Goal: Obtain resource: Download file/media

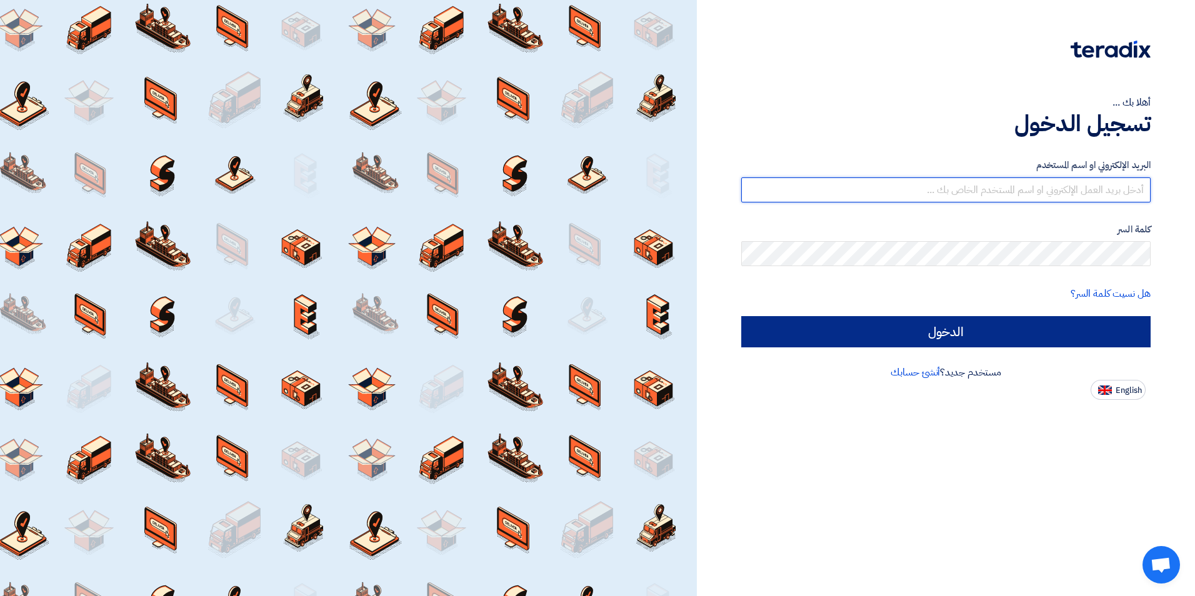
type input "[PERSON_NAME][EMAIL_ADDRESS][DOMAIN_NAME]"
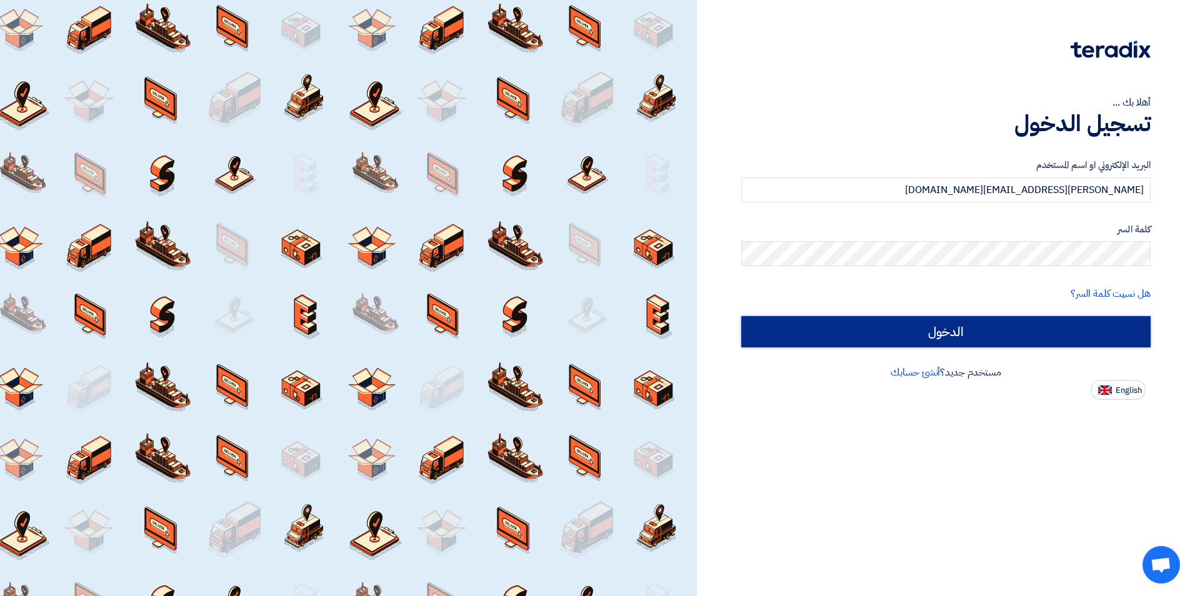
click at [990, 332] on input "الدخول" at bounding box center [945, 331] width 409 height 31
type input "Sign in"
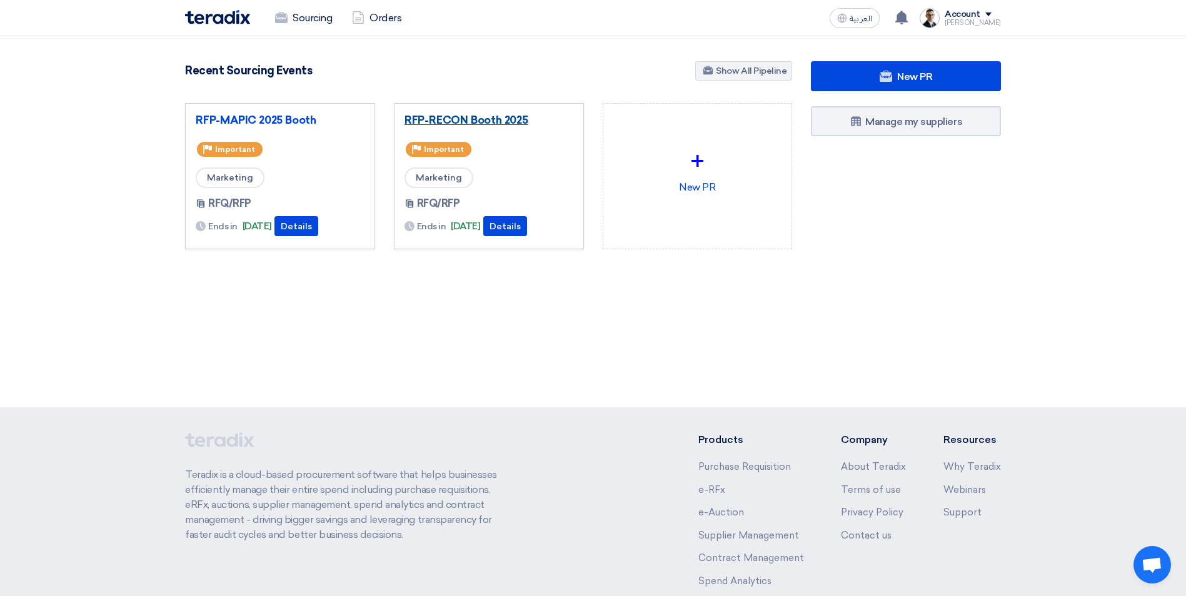
click at [478, 116] on link "RFP-RECON Booth 2025" at bounding box center [488, 120] width 169 height 13
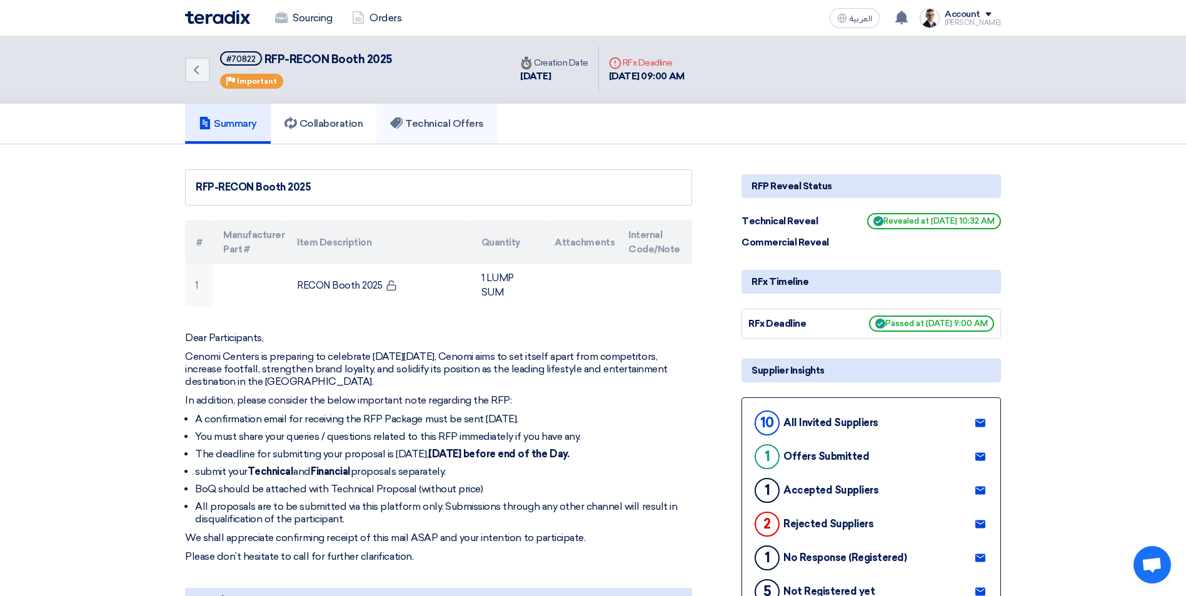
click at [437, 124] on h5 "Technical Offers" at bounding box center [436, 124] width 93 height 13
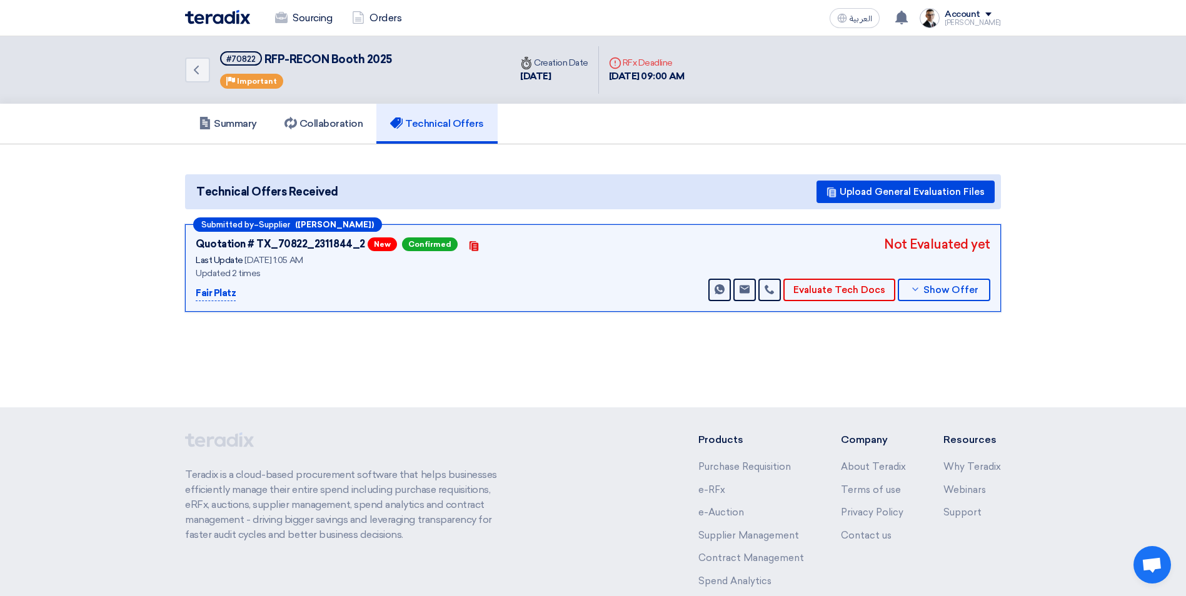
click at [326, 202] on div "Technical Offers Received Upload General Evaluation Files" at bounding box center [593, 191] width 816 height 35
click at [941, 293] on span "Show Offer" at bounding box center [950, 290] width 55 height 9
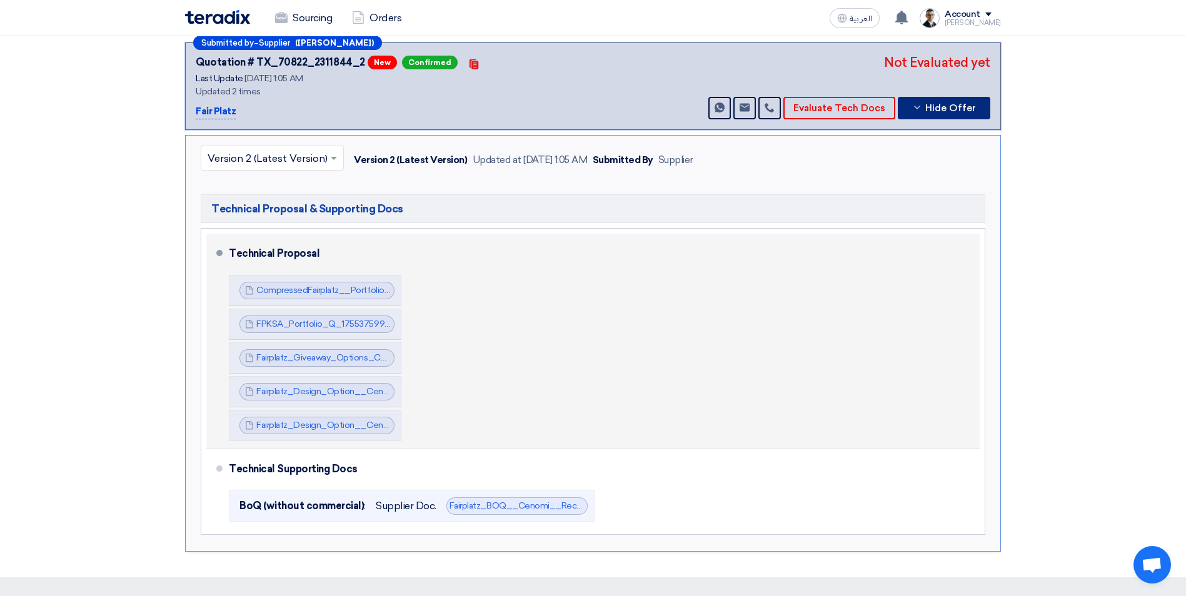
scroll to position [188, 0]
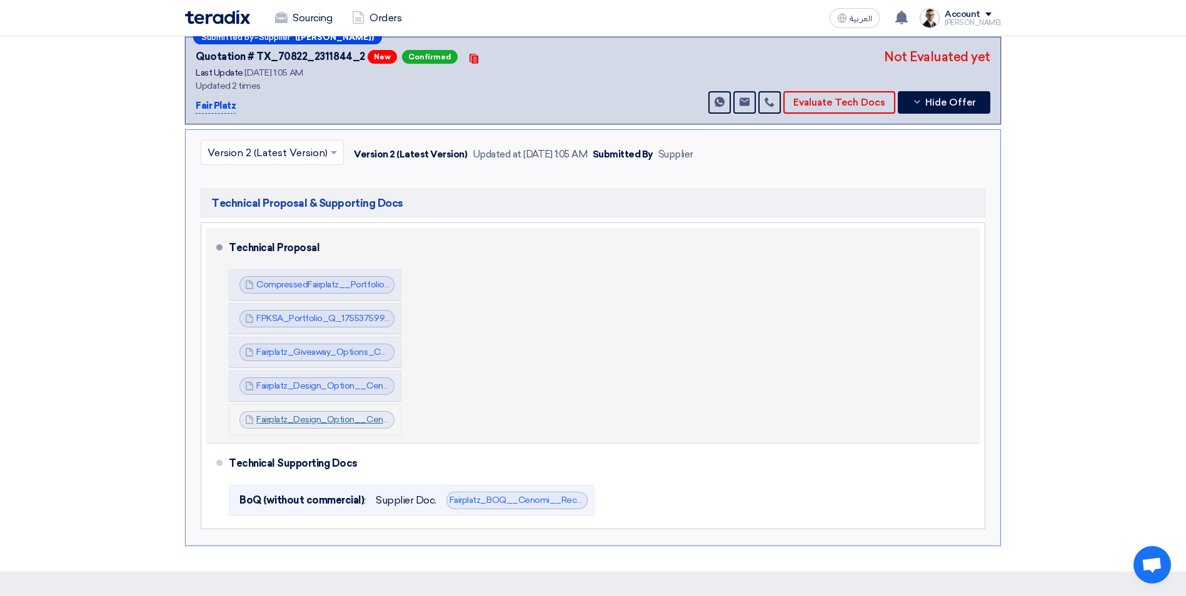
click at [318, 420] on link "Fairplatz_Design_Option__Cenomi__RECON__1755377462227.pdf" at bounding box center [393, 419] width 274 height 11
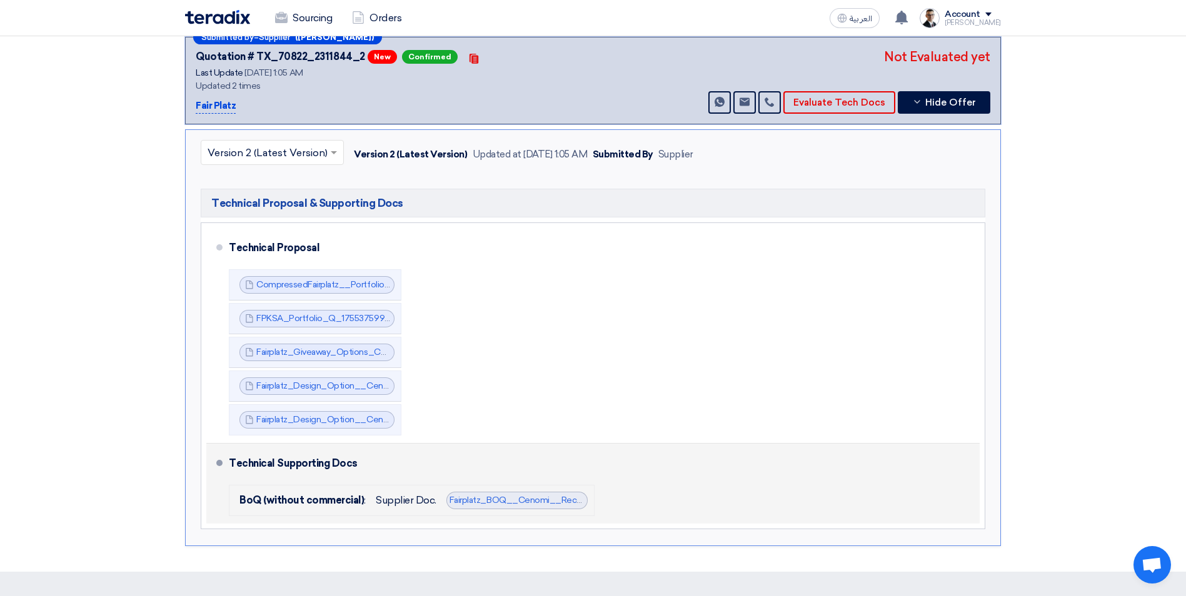
click at [516, 491] on li "BoQ (without commercial) : Supplier Doc. Fairplatz_BOQ__Cenomi__Recon_Unpriced_…" at bounding box center [412, 500] width 366 height 31
click at [516, 501] on link "Fairplatz_BOQ__Cenomi__Recon_Unpriced_1755727476797.pdf" at bounding box center [582, 500] width 265 height 11
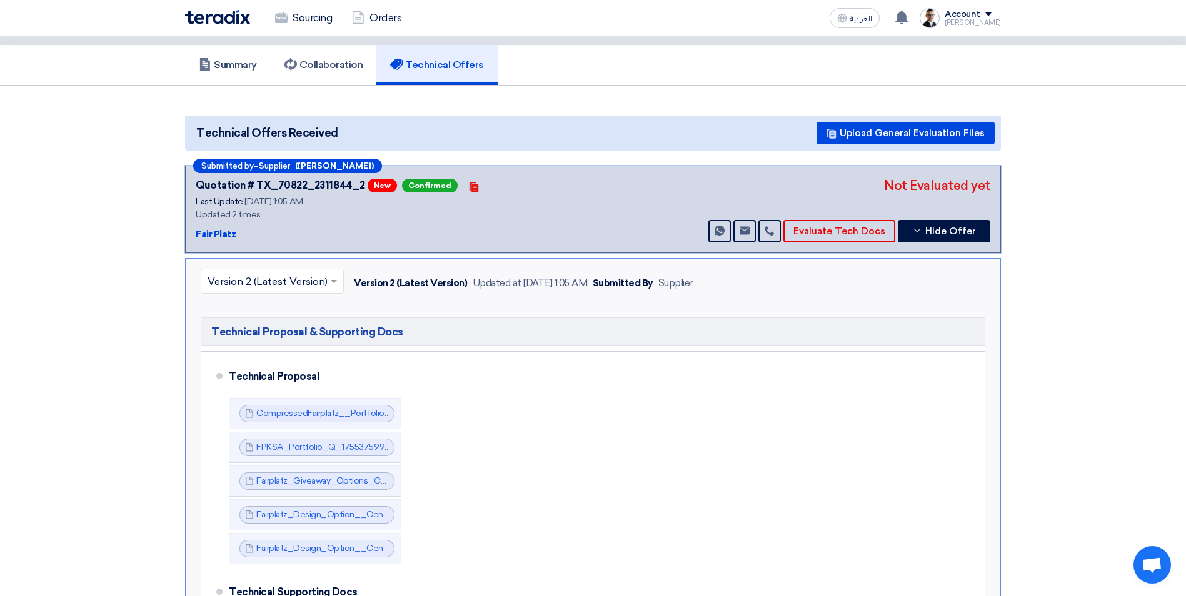
scroll to position [0, 0]
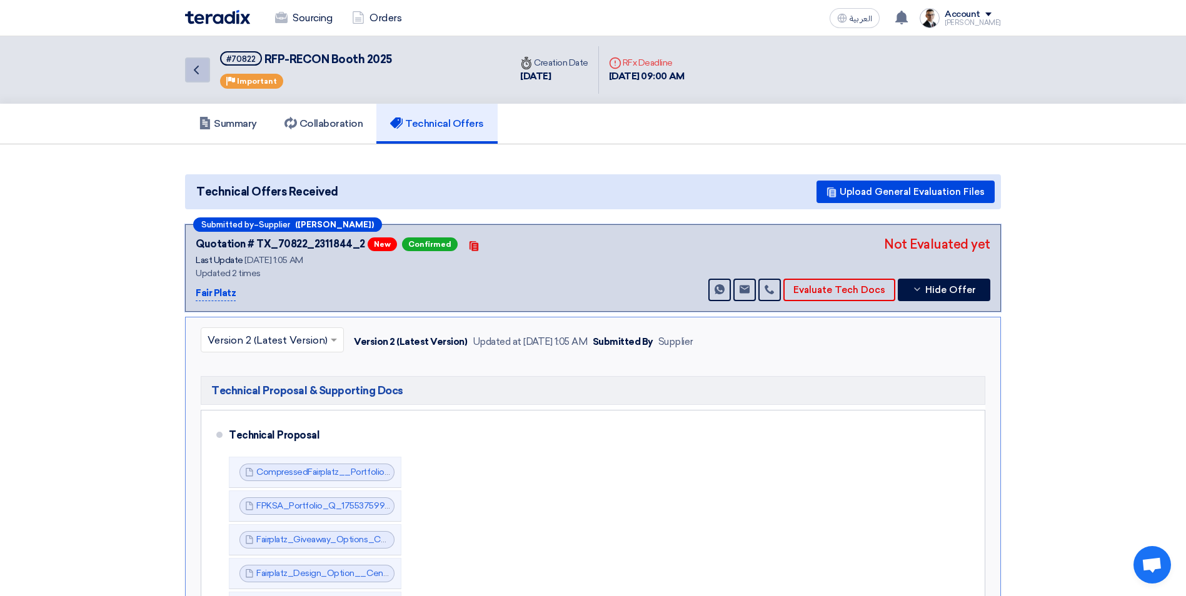
click at [198, 69] on icon "Back" at bounding box center [196, 70] width 15 height 15
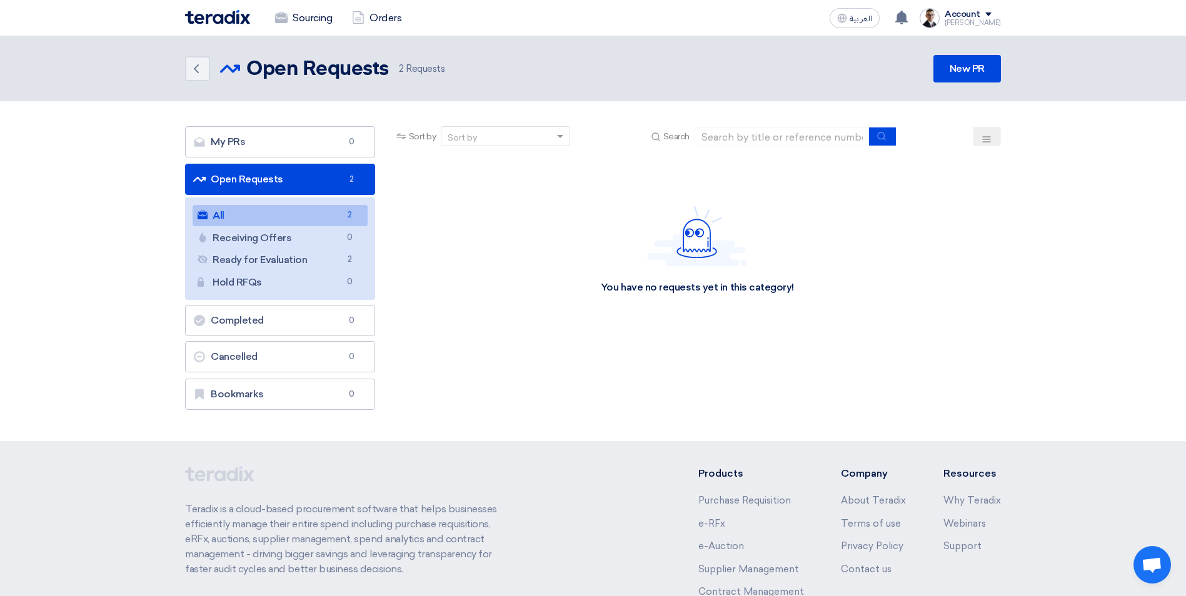
click at [218, 27] on div "Sourcing Orders" at bounding box center [430, 18] width 490 height 28
click at [233, 19] on img at bounding box center [217, 17] width 65 height 14
